Goal: Understand process/instructions

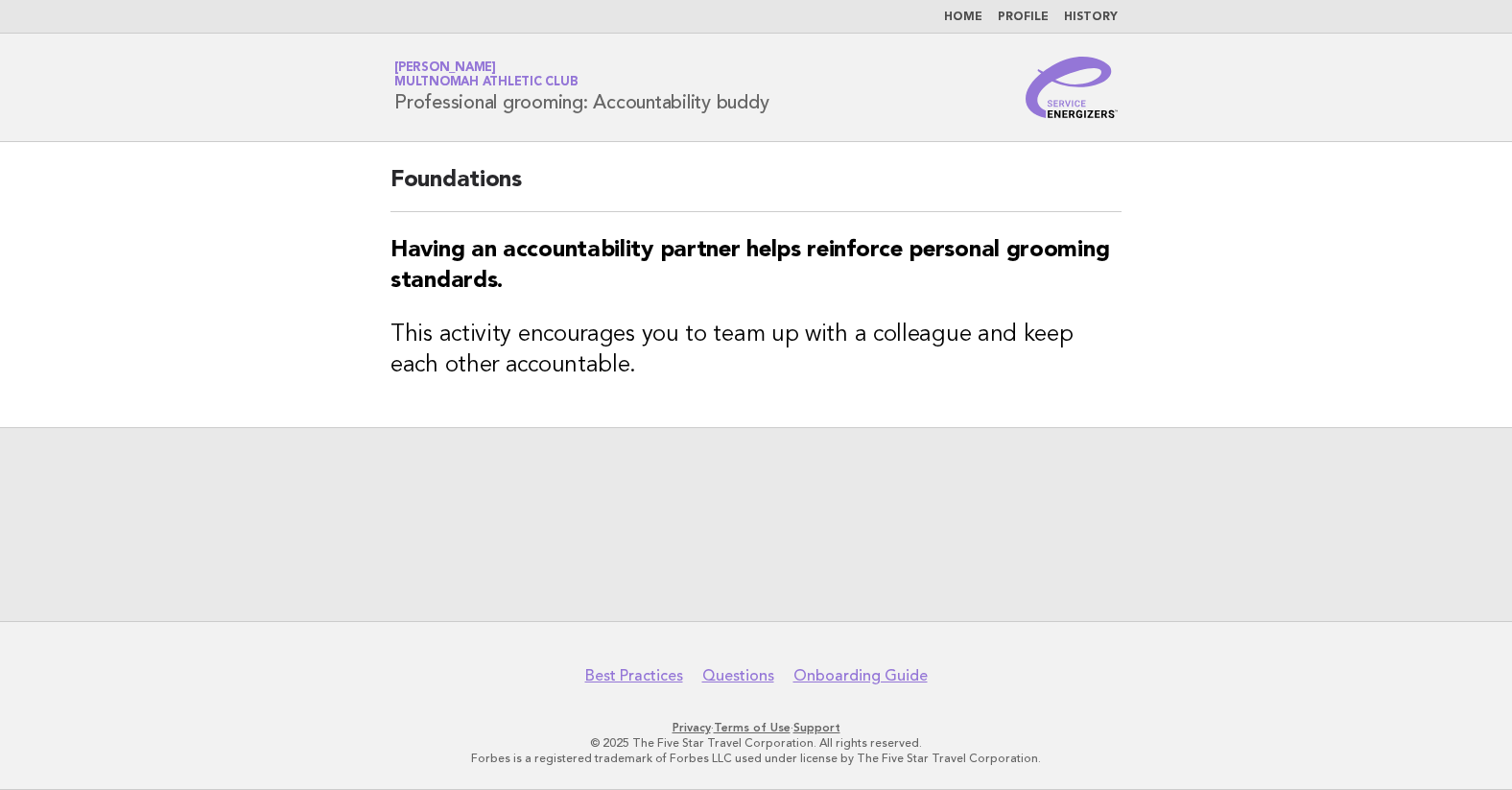
click at [687, 443] on div at bounding box center [756, 523] width 1512 height 193
click at [700, 357] on h3 "This activity encourages you to team up with a colleague and keep each other ac…" at bounding box center [756, 350] width 732 height 62
click at [660, 470] on div at bounding box center [756, 523] width 1512 height 193
drag, startPoint x: 718, startPoint y: 506, endPoint x: 729, endPoint y: 508, distance: 11.2
click at [719, 506] on link "Example Section" at bounding box center [756, 505] width 185 height 54
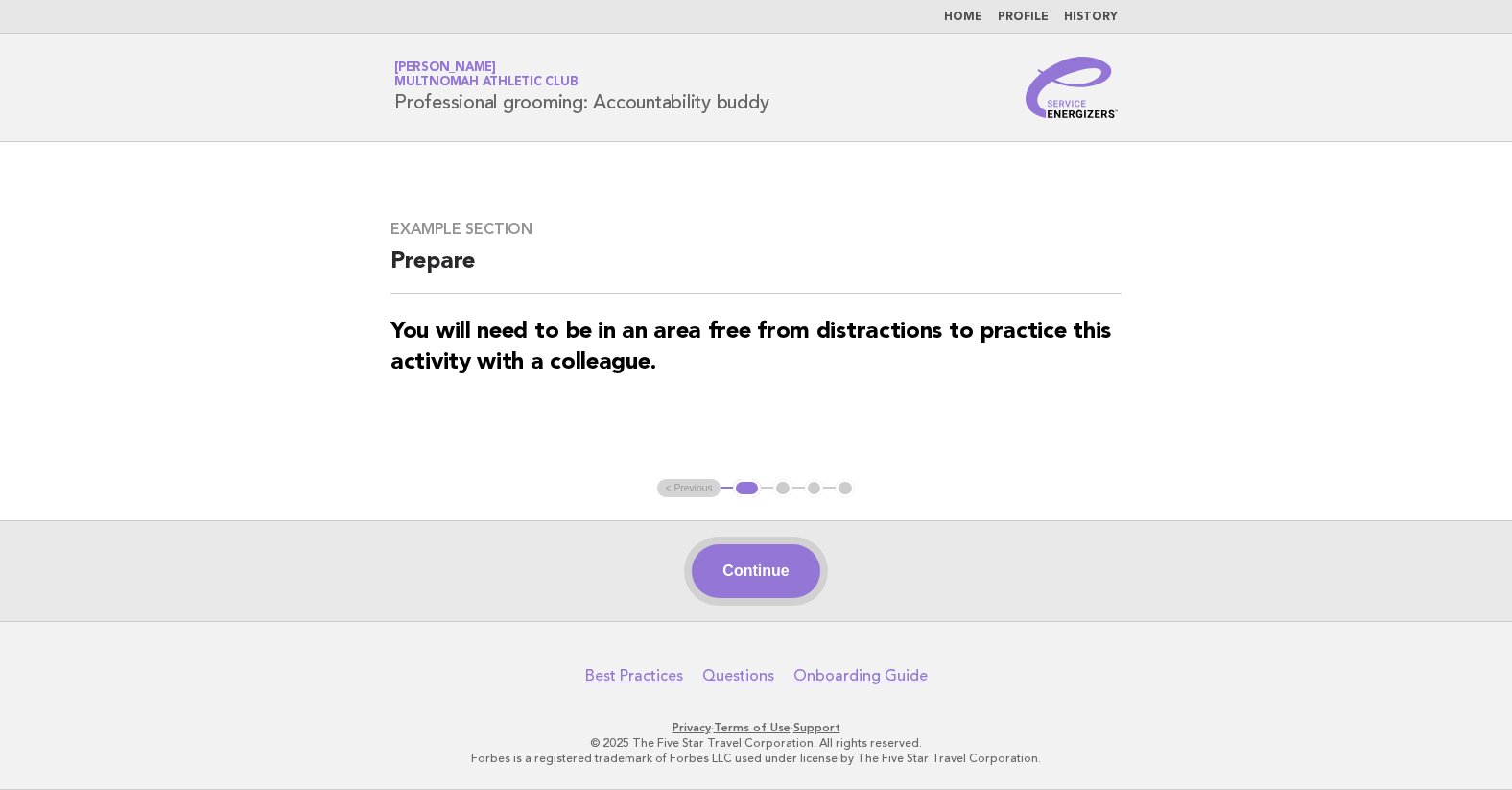
click at [789, 568] on button "Continue" at bounding box center [755, 570] width 128 height 54
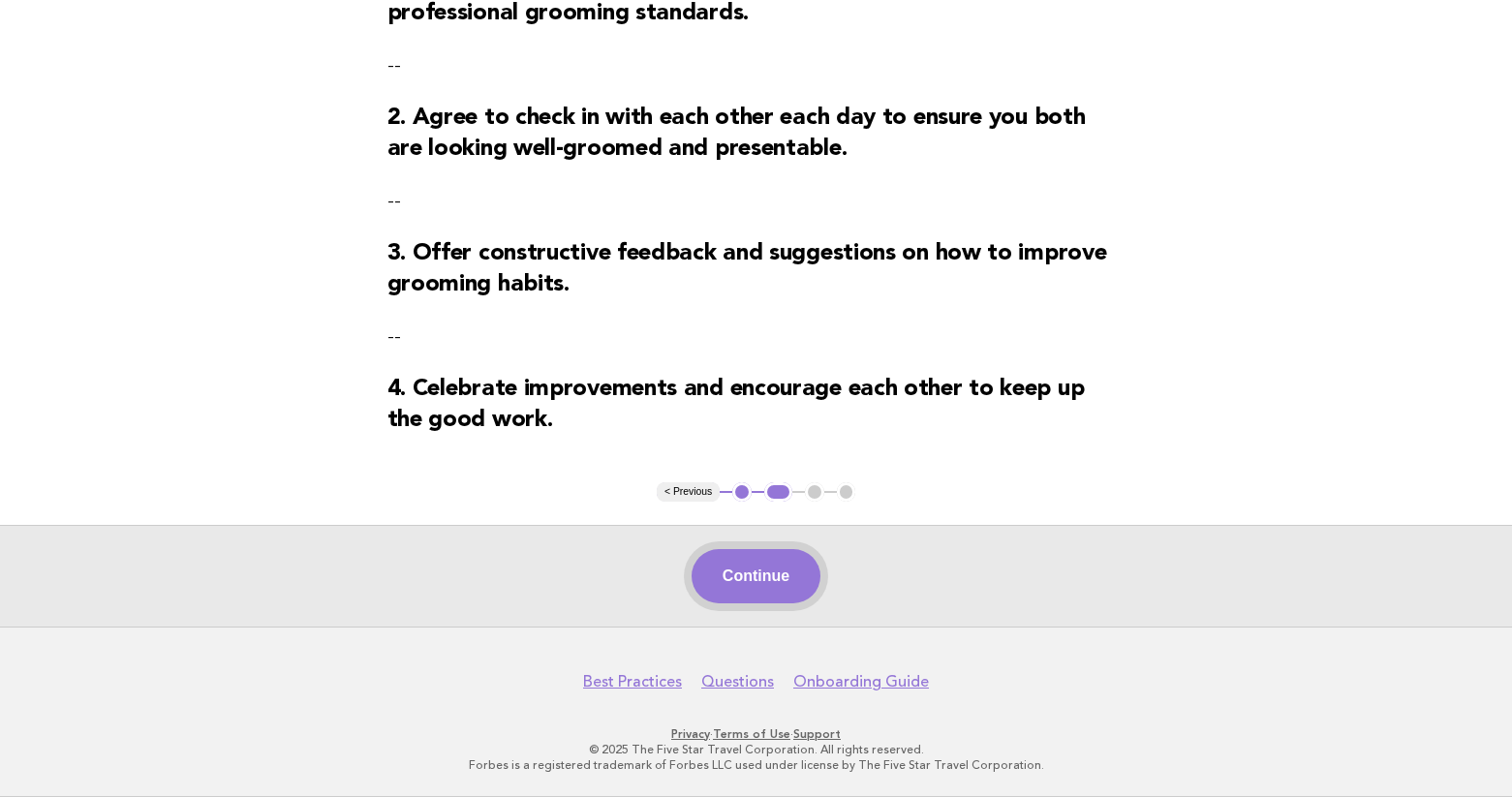
click at [736, 595] on button "Continue" at bounding box center [755, 575] width 129 height 54
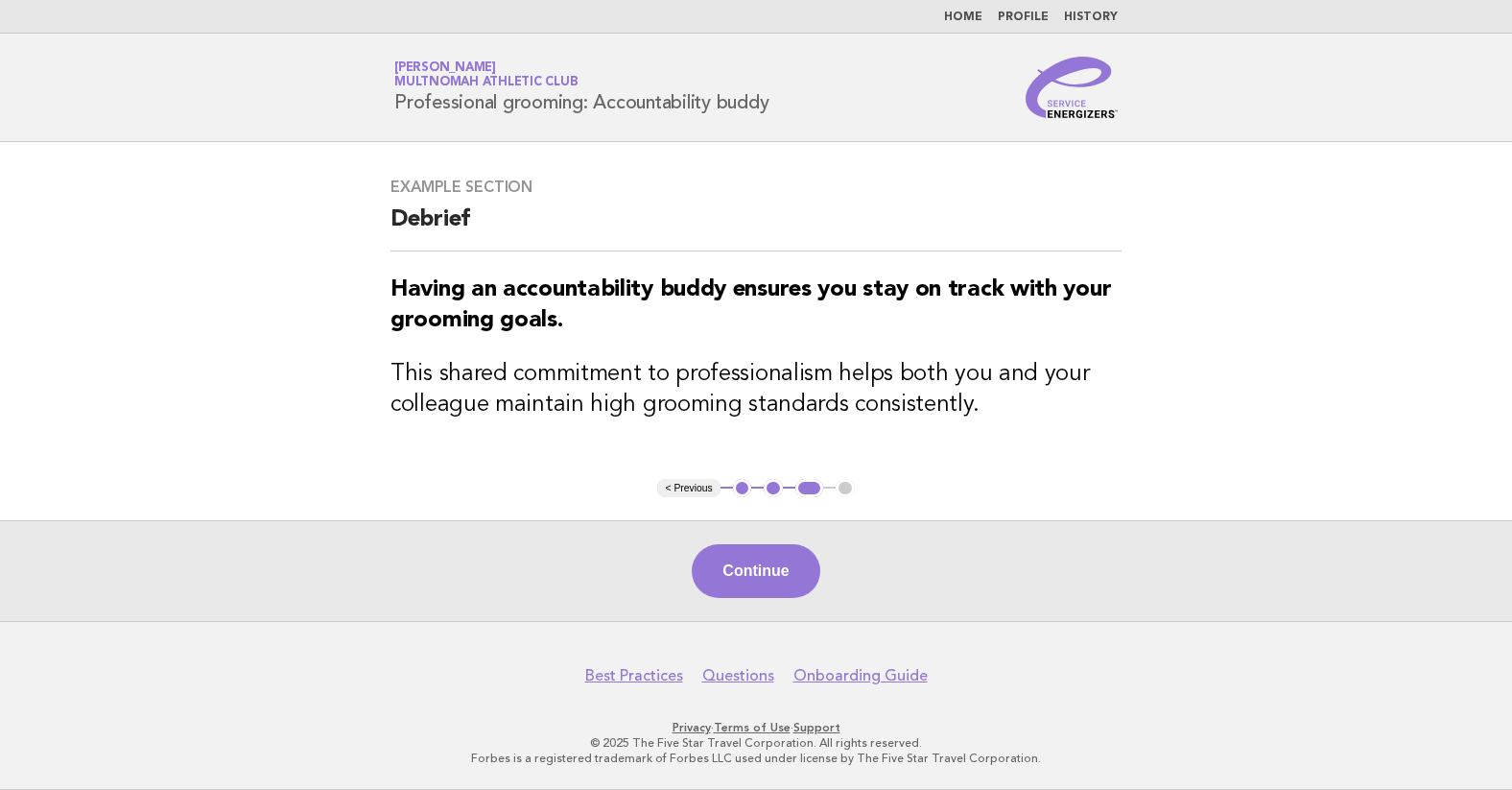
click at [741, 596] on button "Continue" at bounding box center [755, 570] width 128 height 54
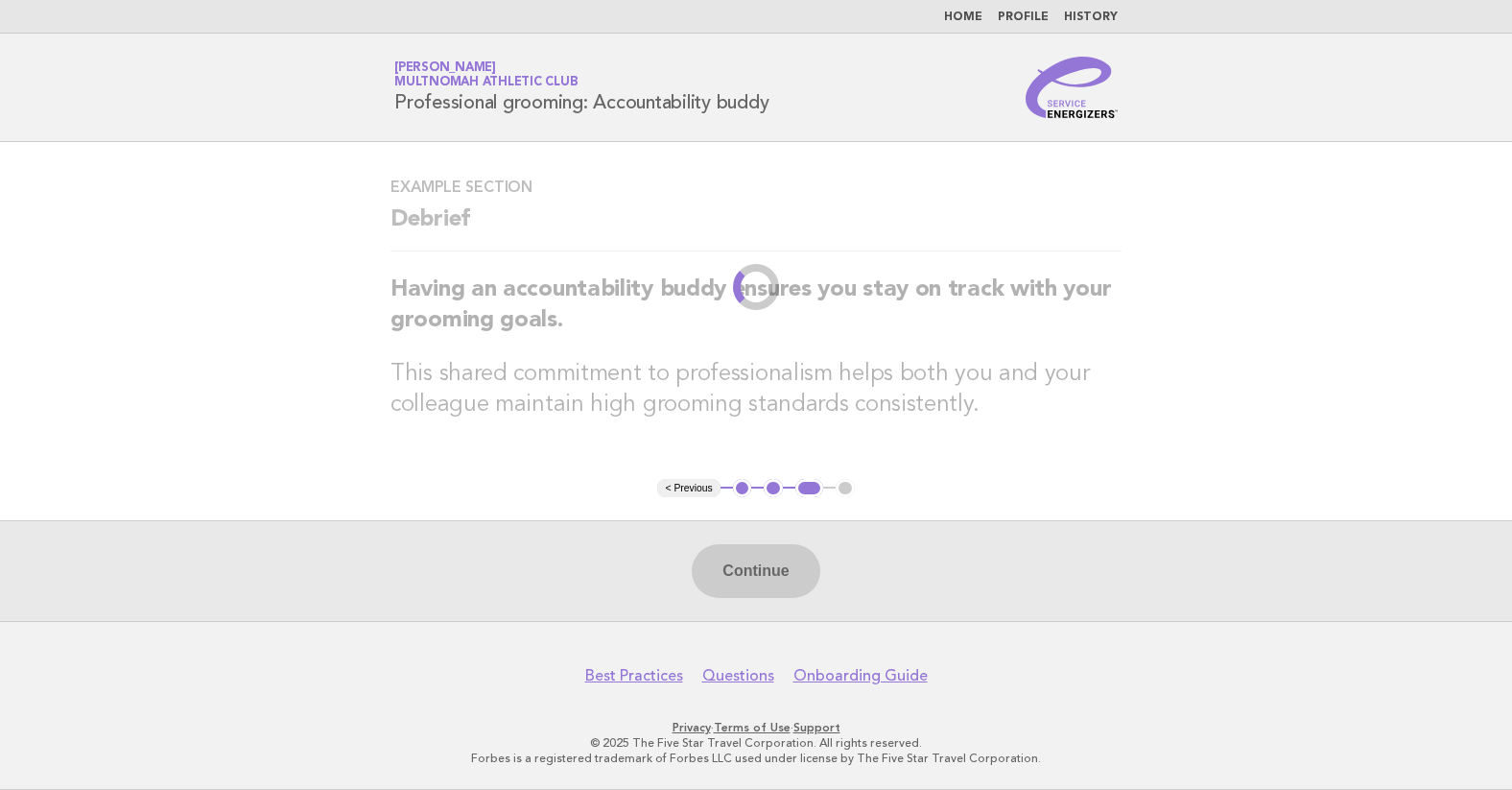
click at [741, 595] on div "Continue" at bounding box center [756, 569] width 1512 height 101
